Goal: Task Accomplishment & Management: Complete application form

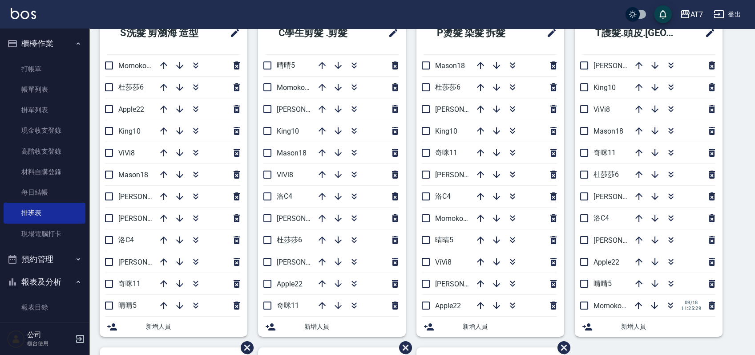
scroll to position [59, 0]
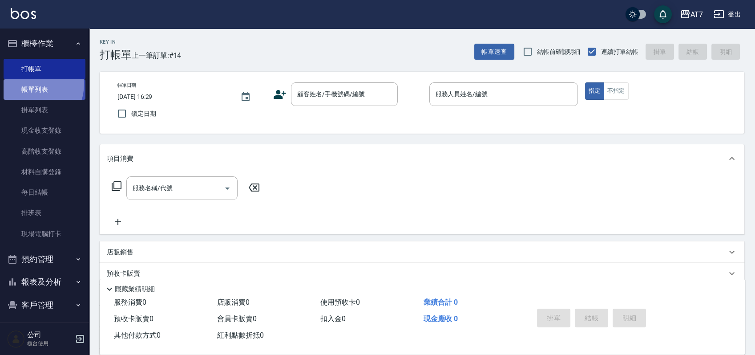
click at [30, 84] on link "帳單列表" at bounding box center [45, 89] width 82 height 20
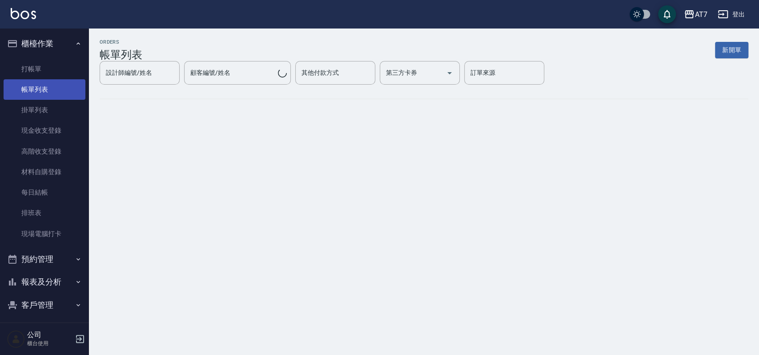
click at [44, 92] on link "帳單列表" at bounding box center [45, 89] width 82 height 20
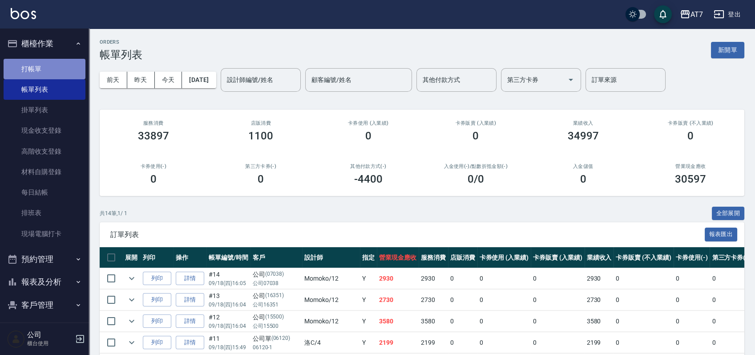
click at [48, 69] on link "打帳單" at bounding box center [45, 69] width 82 height 20
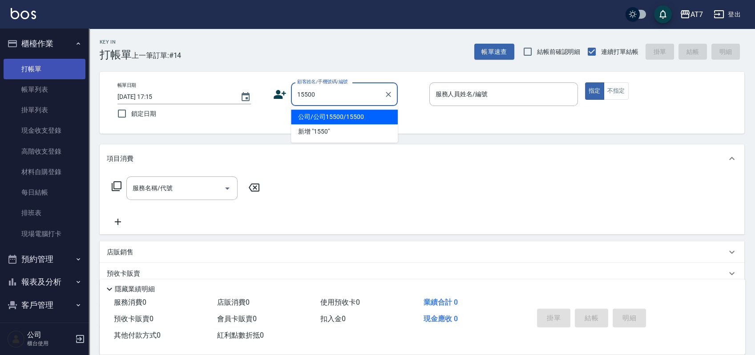
type input "公司/公司15500/15500"
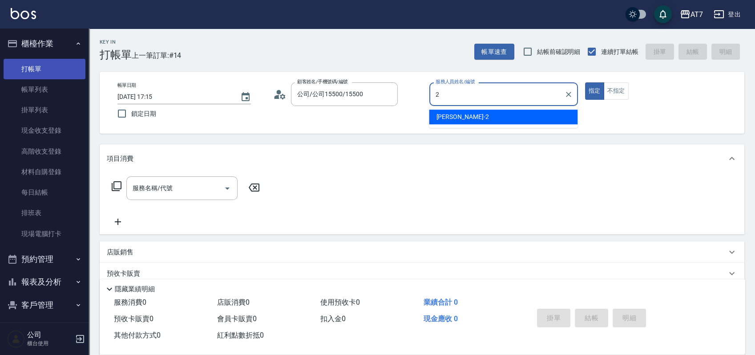
type input "[PERSON_NAME]-2"
type button "true"
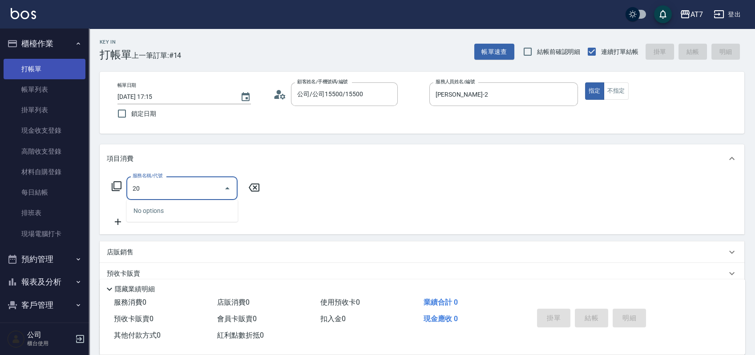
type input "201"
type input "150"
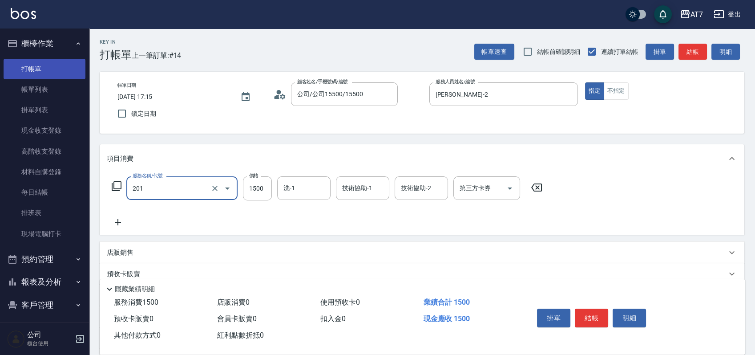
type input "燙-互助(201)"
type input "1"
type input "0"
type input "180"
type input "10"
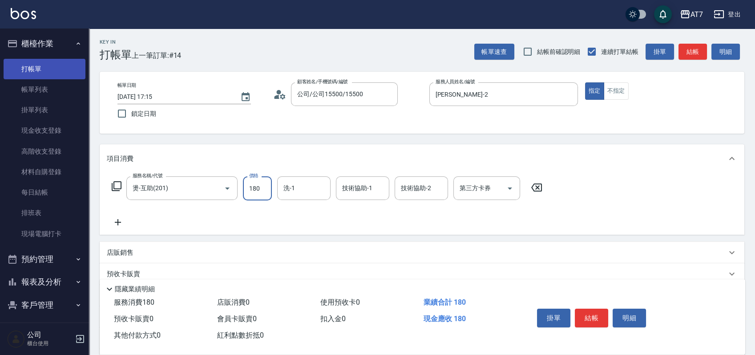
type input "1800"
type input "180"
type input "1800"
type input "35"
type input "3"
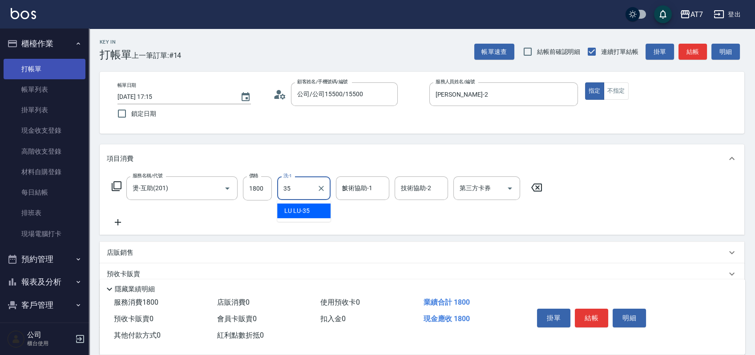
type input "LU LU-35"
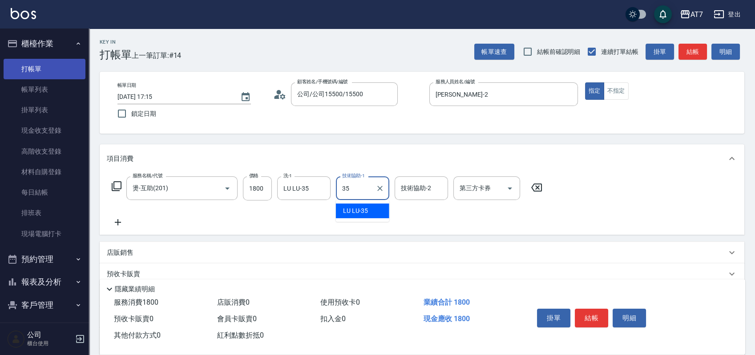
type input "LU LU-35"
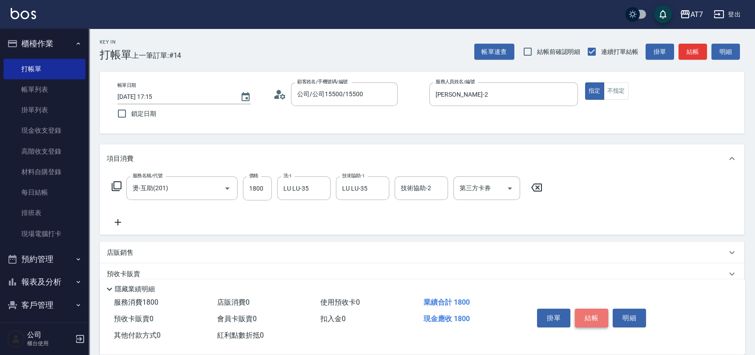
click at [590, 312] on button "結帳" at bounding box center [591, 317] width 33 height 19
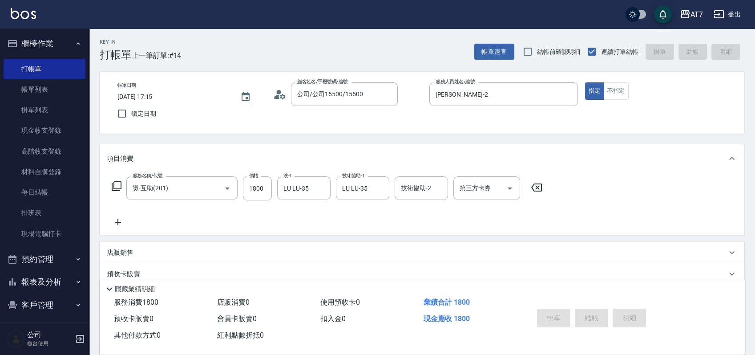
type input "[DATE] 17:16"
type input "0"
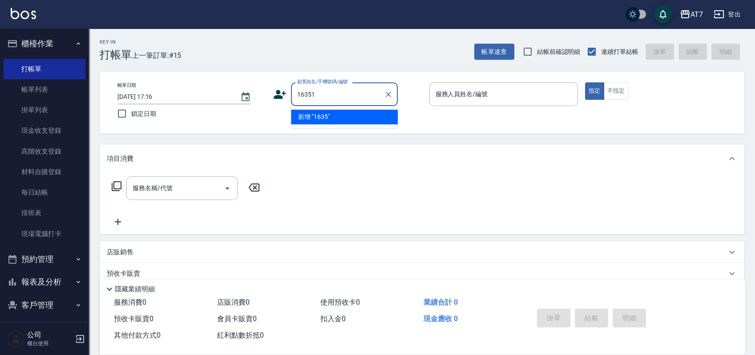
type input "16351"
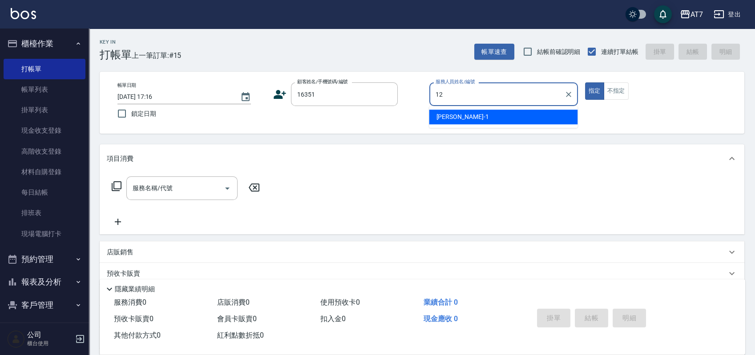
type input "Momoko-12"
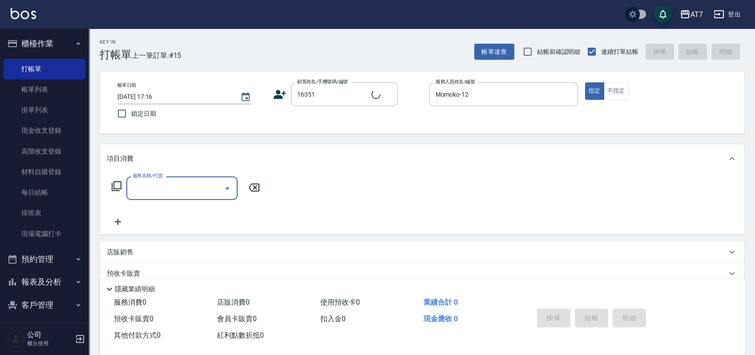
type input "公司/公司16351/16351"
type input "501"
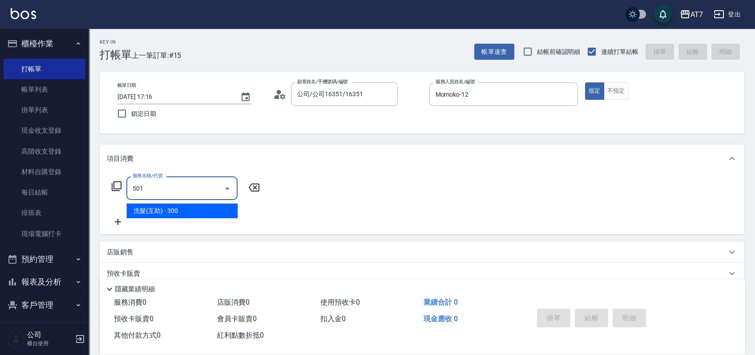
type input "30"
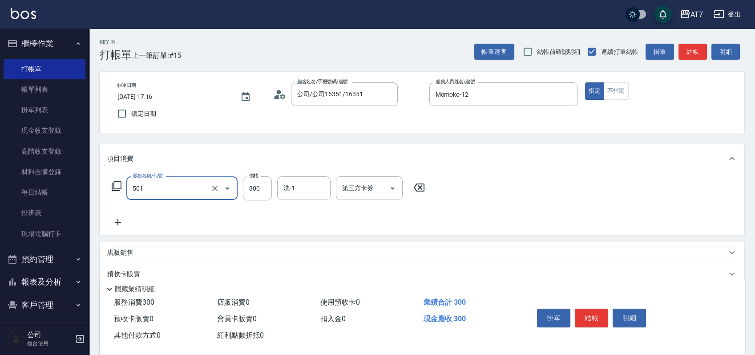
type input "洗髮(互助)(501)"
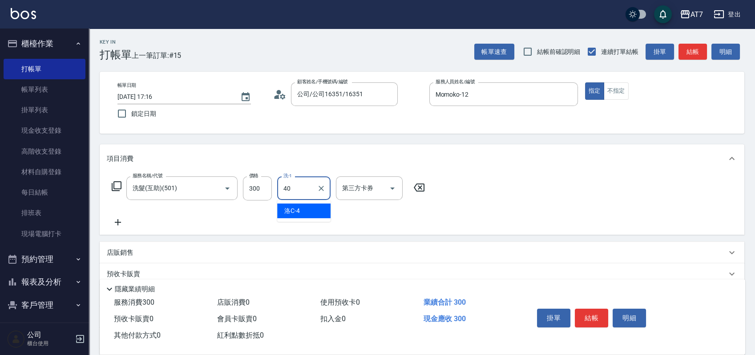
type input "YuYu-40"
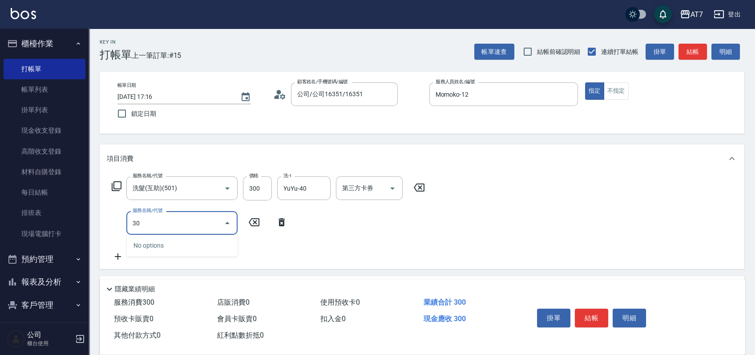
type input "304"
type input "70"
type input "A+級剪髮(304)"
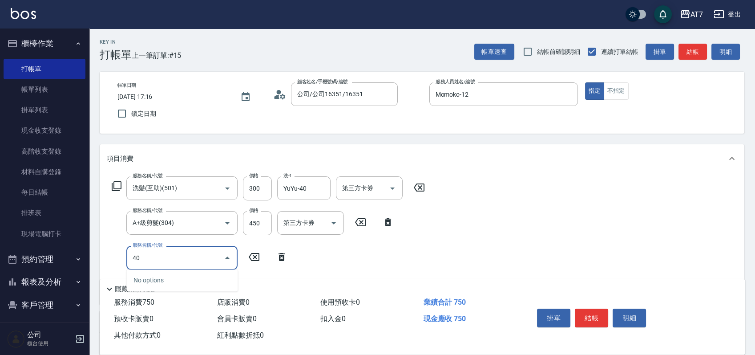
type input "401"
type input "220"
type input "染髮(互助)(401)"
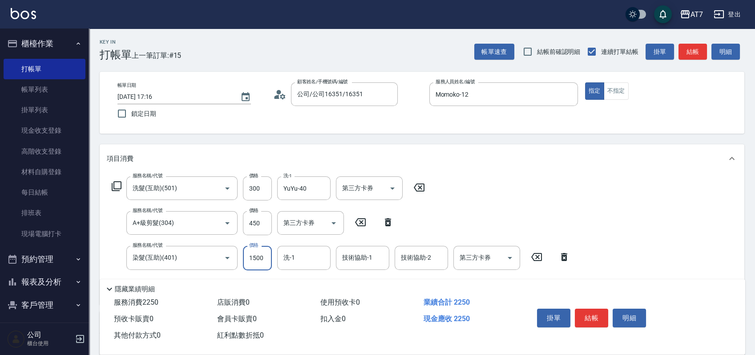
type input "2"
type input "70"
type input "200"
type input "90"
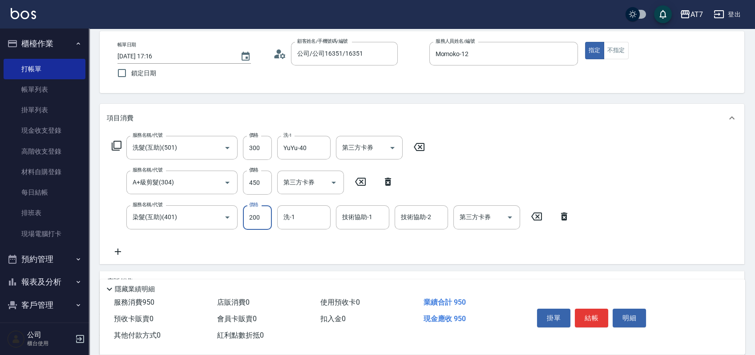
scroll to position [59, 0]
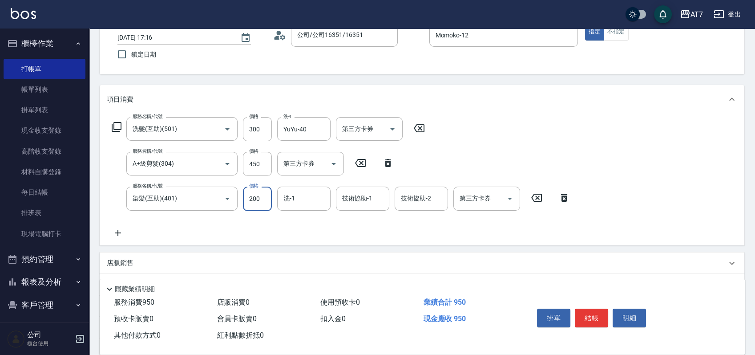
type input "200"
click at [659, 190] on div "服務名稱/代號 洗髮(互助)(501) 服務名稱/代號 價格 300 價格 洗-1 YuYu-40 洗-1 第三方卡券 第三方卡券 服務名稱/代號 A+級剪髮…" at bounding box center [422, 178] width 645 height 131
click at [566, 198] on icon at bounding box center [564, 198] width 6 height 8
type input "70"
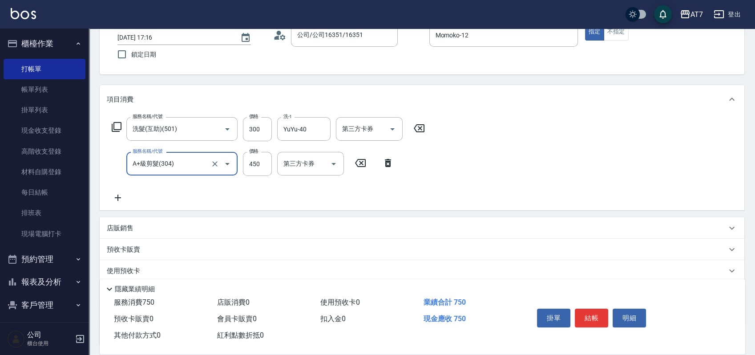
click at [114, 200] on icon at bounding box center [118, 197] width 22 height 11
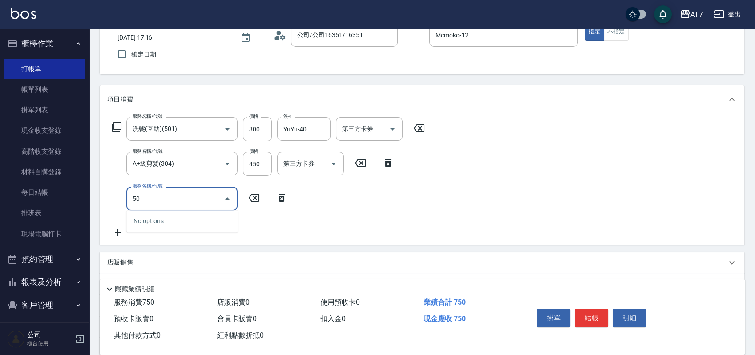
type input "503"
type input "80"
type input "精油-快速修護髮(互助)(503)"
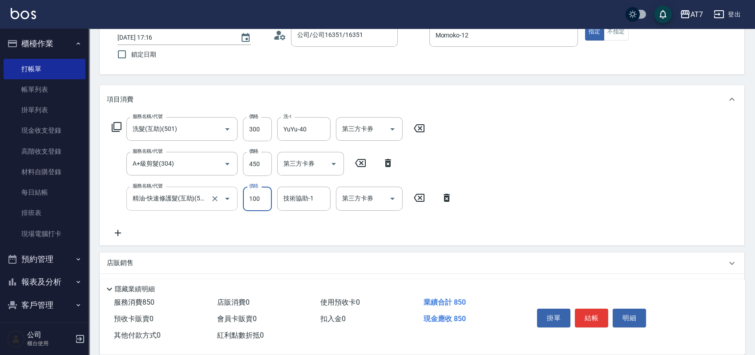
type input "2"
type input "70"
type input "200"
type input "90"
type input "200"
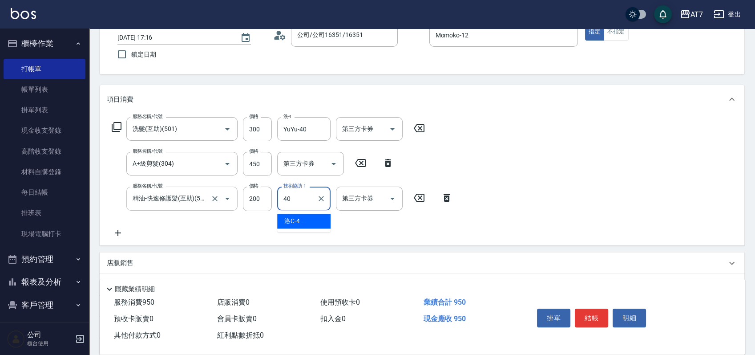
type input "YuYu-40"
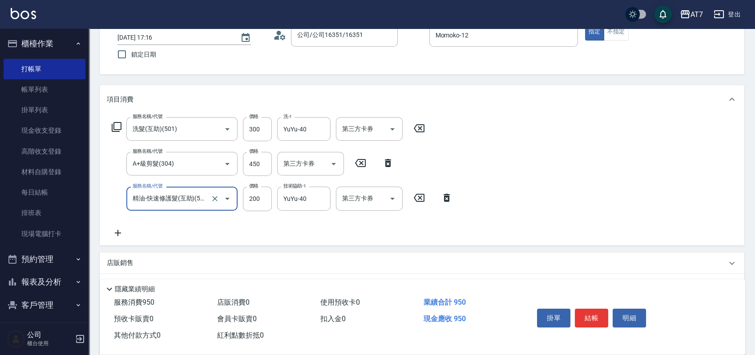
click at [204, 199] on input "精油-快速修護髮(互助)(503)" at bounding box center [169, 198] width 78 height 16
type input "70"
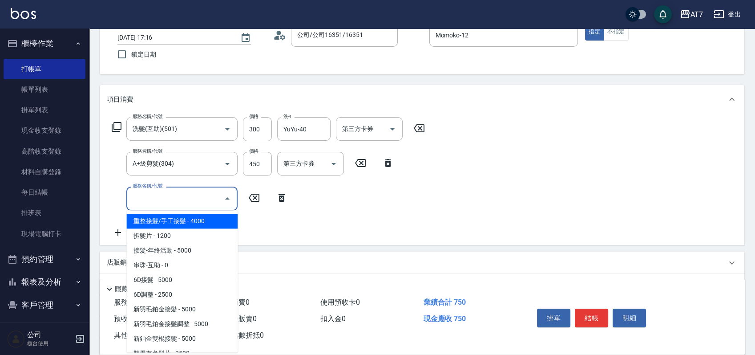
scroll to position [0, 0]
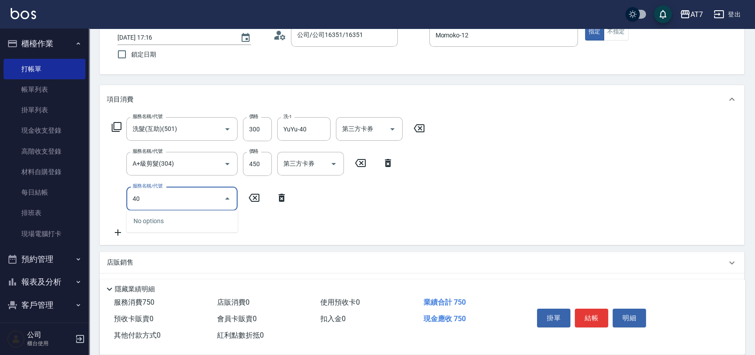
type input "401"
type input "220"
type input "染髮(互助)(401)"
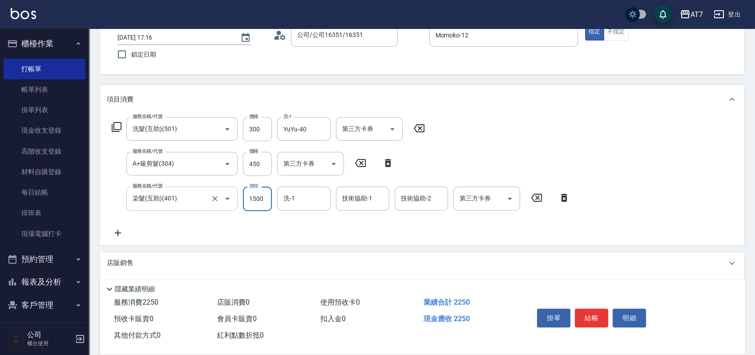
type input "2"
type input "70"
type input "200"
type input "90"
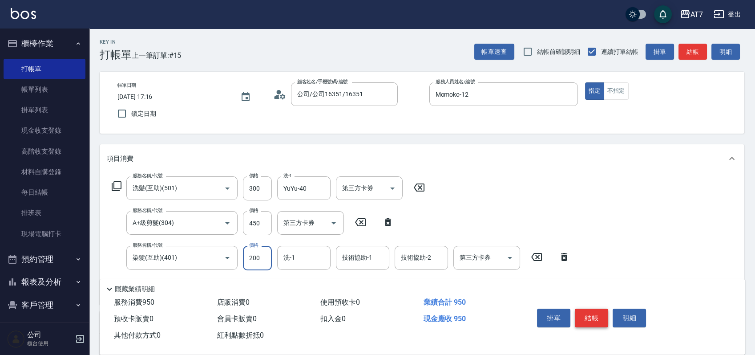
type input "200"
click at [585, 315] on button "結帳" at bounding box center [591, 317] width 33 height 19
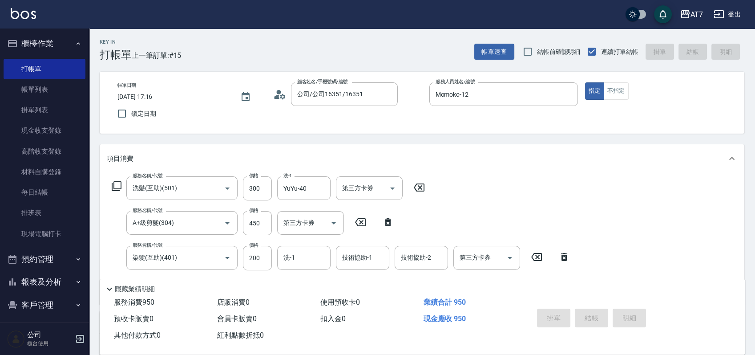
type input "[DATE] 17:17"
type input "0"
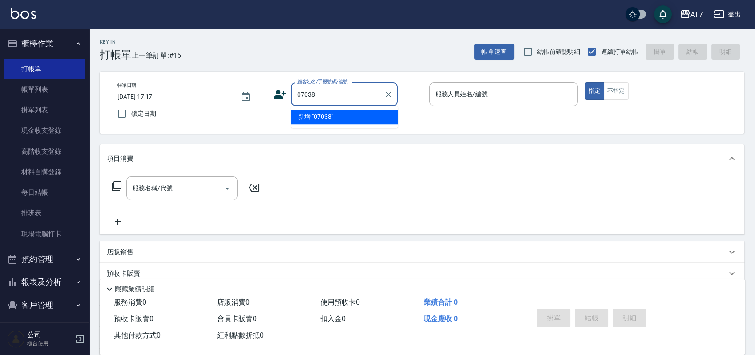
type input "07038"
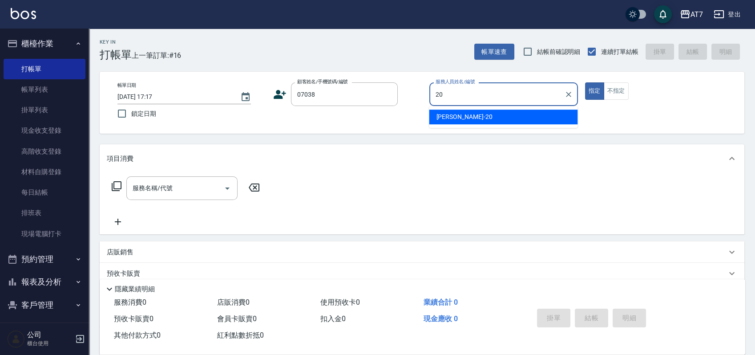
type input "妮可-20"
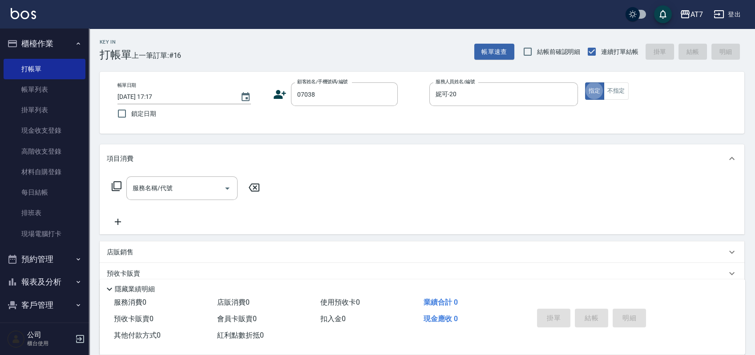
type input "公司/公司07038/07038"
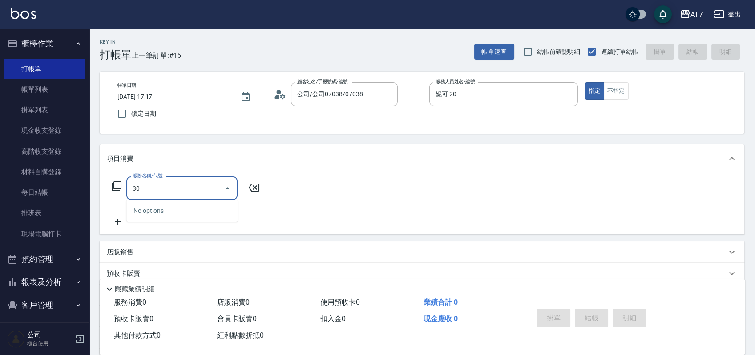
type input "302"
type input "30"
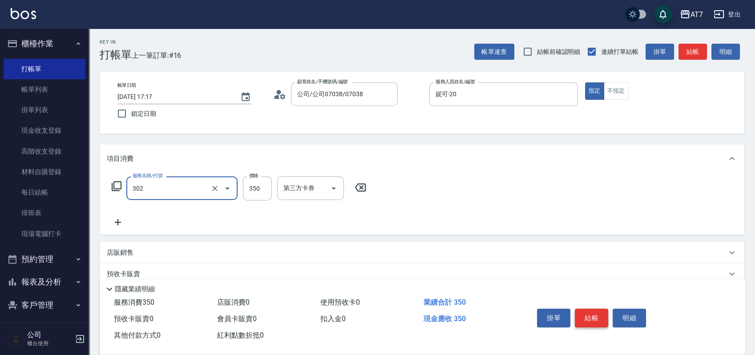
type input "剪髮(302)"
click at [585, 315] on button "結帳" at bounding box center [591, 317] width 33 height 19
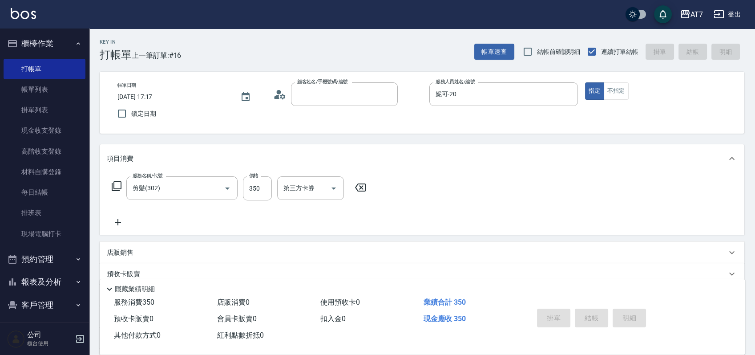
type input "0"
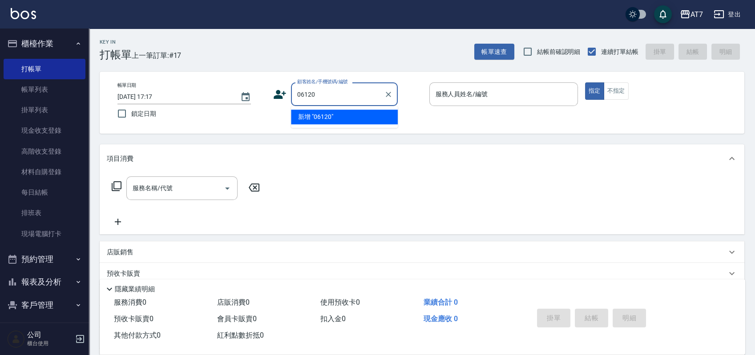
type input "06120"
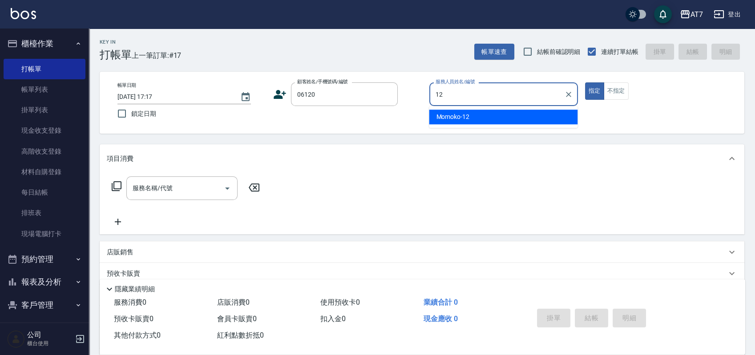
type input "Momoko-12"
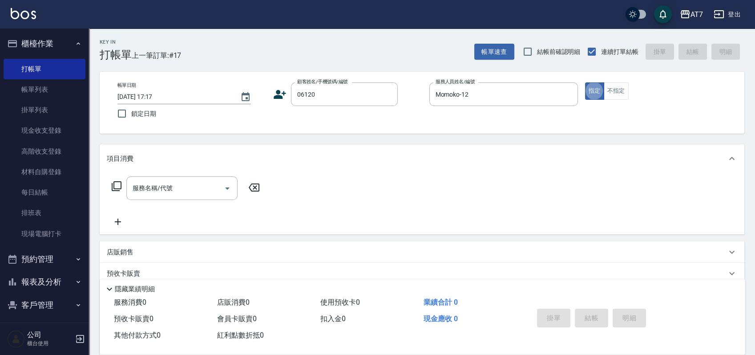
type input "公司單/06120-1/06120"
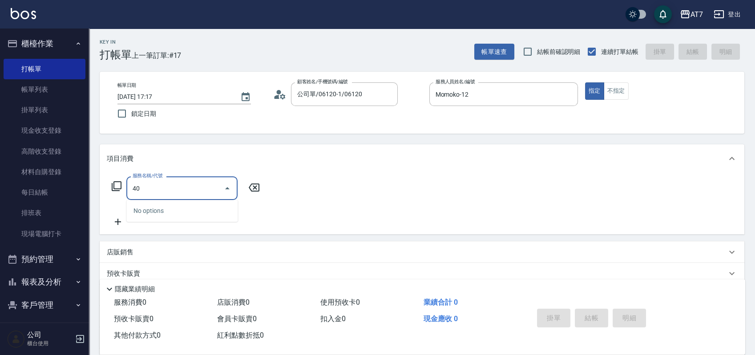
type input "401"
type input "150"
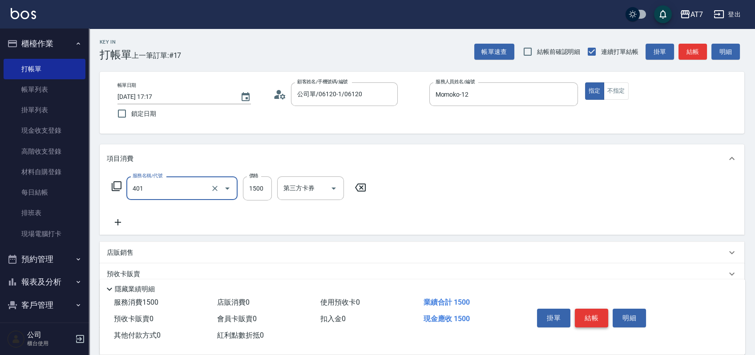
type input "染髮(互助)(401)"
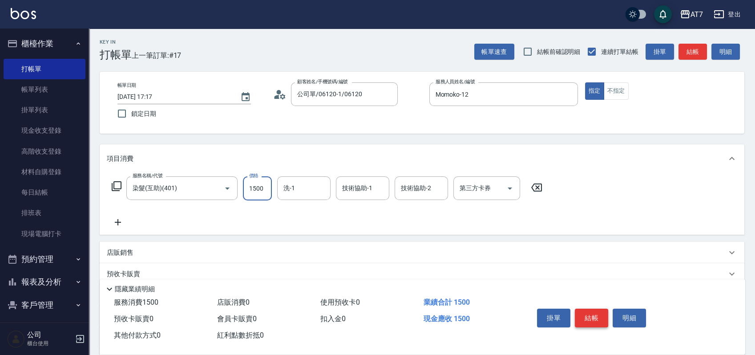
type input "1"
type input "0"
type input "168"
type input "160"
type input "1680"
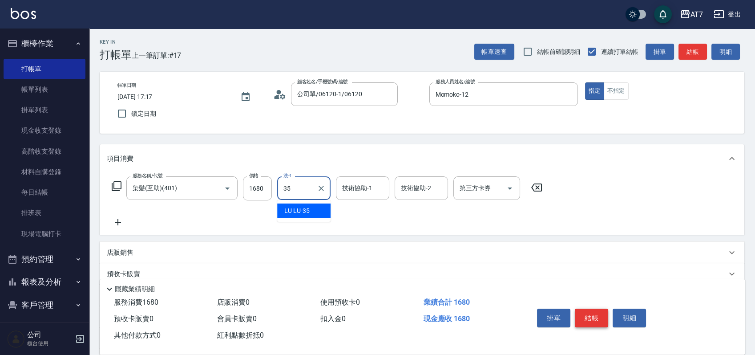
type input "LU LU-35"
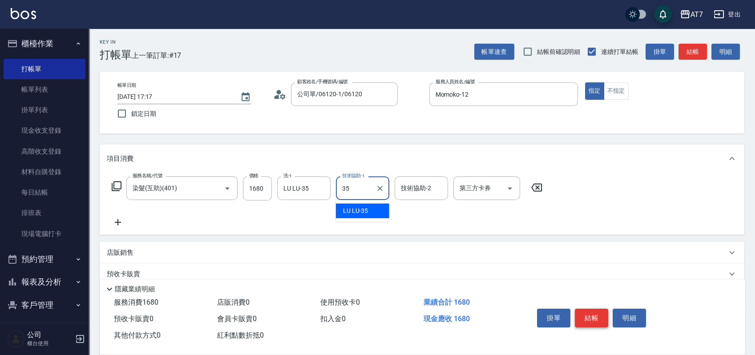
type input "LU LU-35"
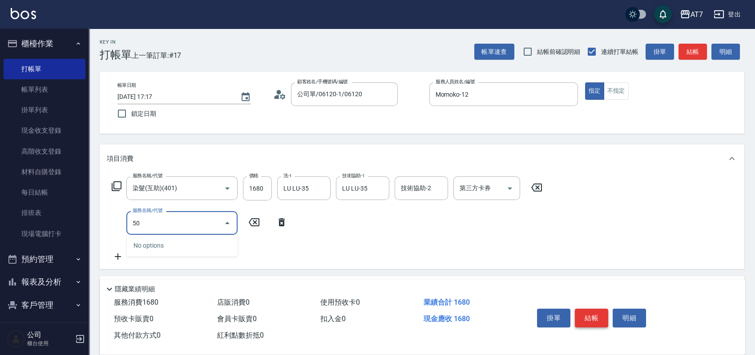
type input "503"
type input "170"
type input "精油-快速修護髮(互助)(503)"
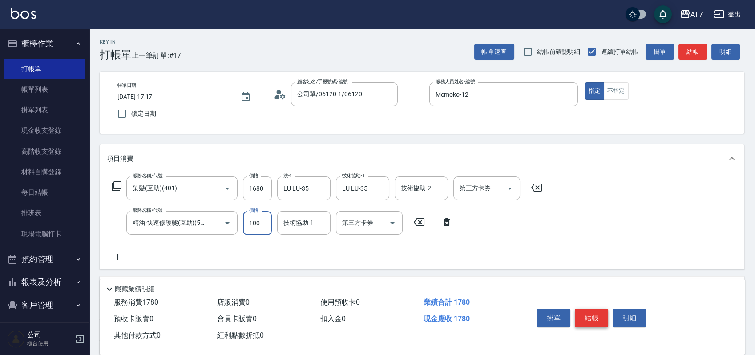
type input "160"
type input "30"
type input "170"
type input "300"
type input "190"
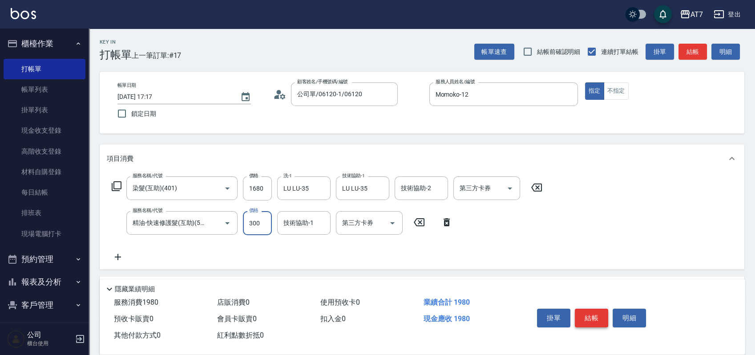
type input "300"
type input "LU LU-35"
click at [585, 315] on button "結帳" at bounding box center [591, 317] width 33 height 19
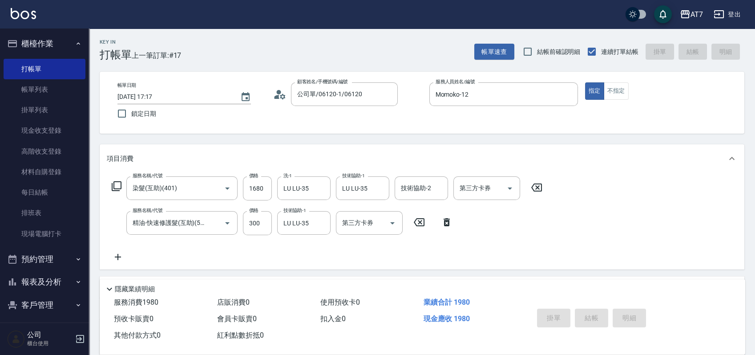
type input "0"
